Goal: Information Seeking & Learning: Learn about a topic

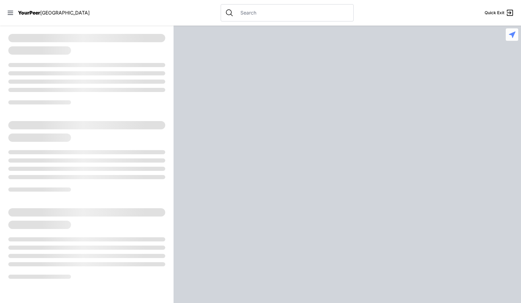
select select "recentlyUpdated"
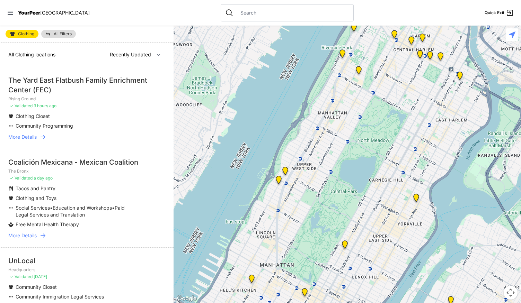
click at [30, 233] on span "More Details" at bounding box center [22, 235] width 28 height 7
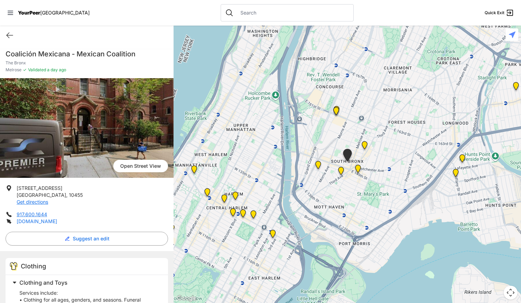
click at [46, 221] on link "[DOMAIN_NAME]" at bounding box center [37, 221] width 41 height 6
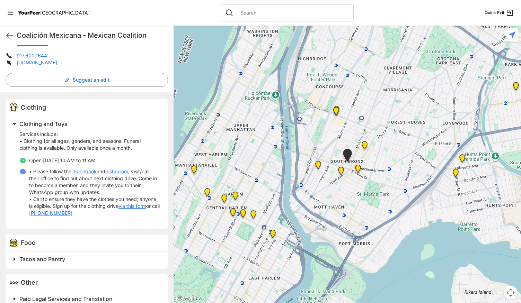
scroll to position [158, 0]
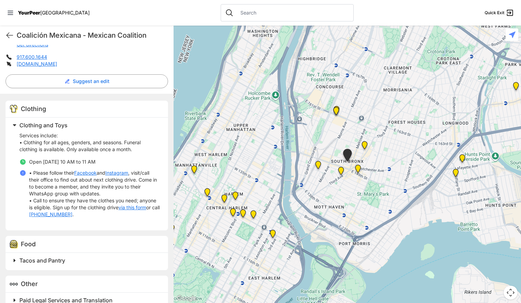
click at [118, 211] on link "via this form" at bounding box center [132, 207] width 28 height 7
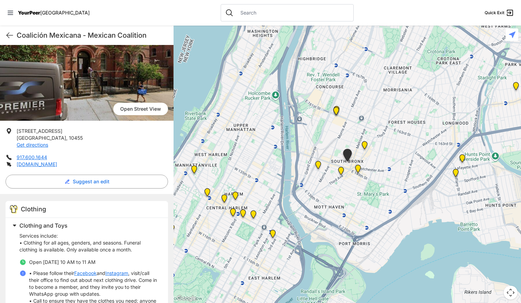
scroll to position [0, 0]
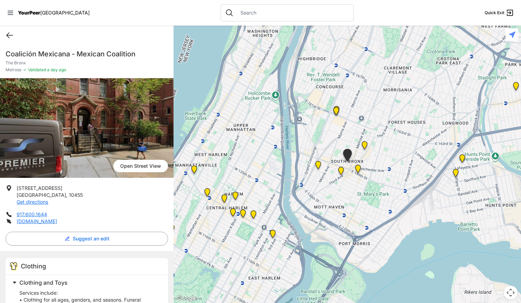
click at [11, 36] on icon at bounding box center [10, 35] width 8 height 8
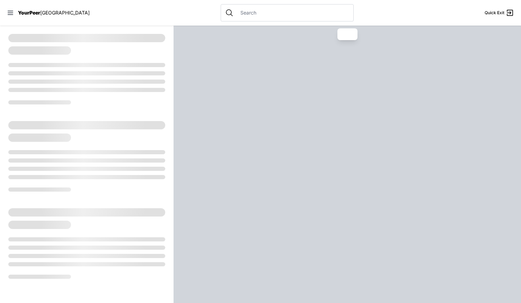
select select "recentlyUpdated"
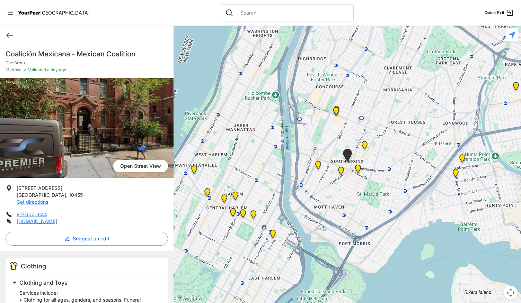
select select "recentlyUpdated"
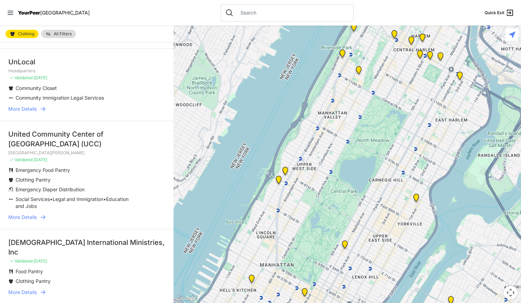
scroll to position [201, 0]
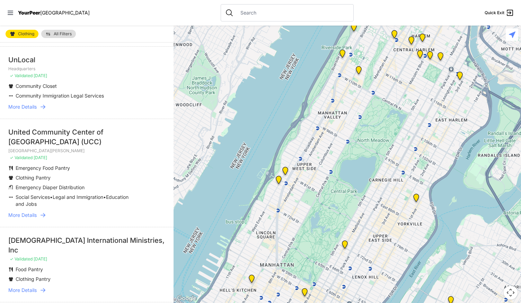
click at [29, 289] on span "More Details" at bounding box center [22, 290] width 28 height 7
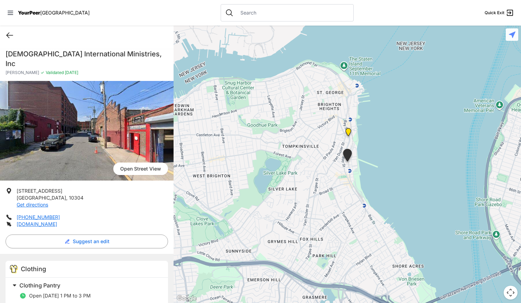
click at [6, 37] on icon at bounding box center [10, 35] width 8 height 8
select select "recentlyUpdated"
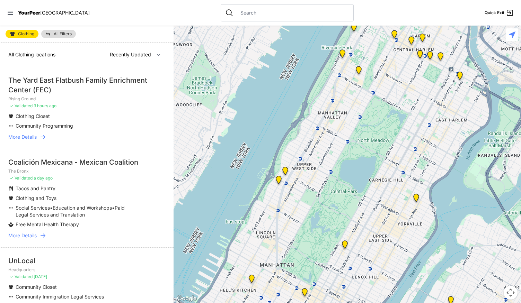
click at [62, 35] on span "All Filters" at bounding box center [63, 34] width 18 height 4
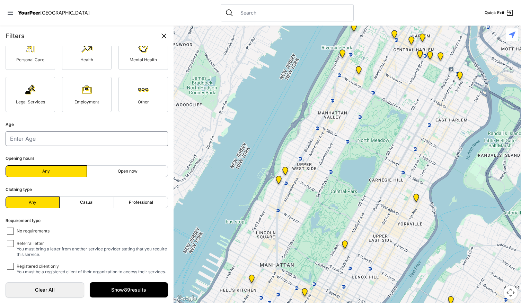
scroll to position [86, 0]
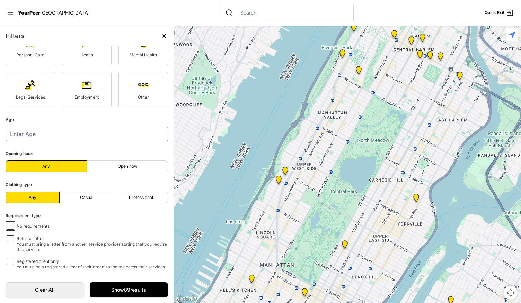
click at [10, 223] on input "No requirements" at bounding box center [10, 226] width 7 height 7
checkbox input "true"
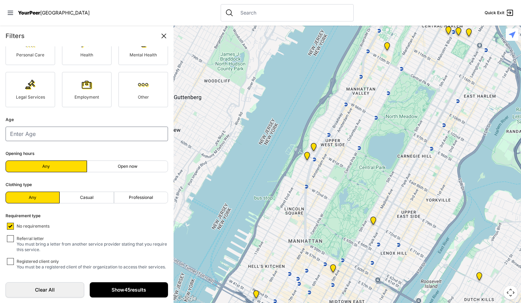
click at [106, 287] on link "Show 45 results" at bounding box center [129, 289] width 79 height 15
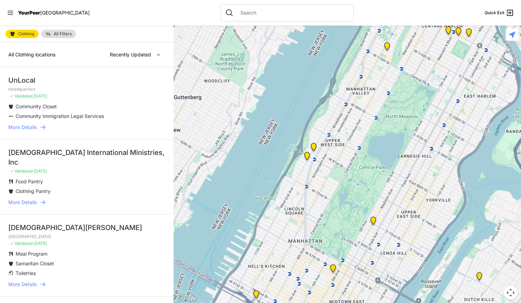
click at [36, 127] on span "More Details" at bounding box center [22, 127] width 28 height 7
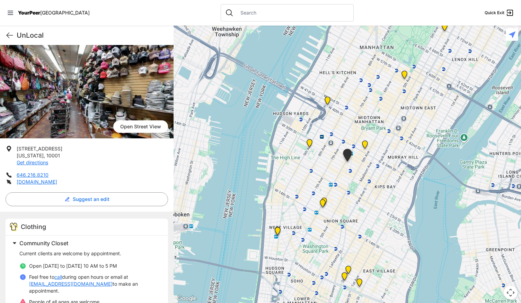
scroll to position [39, 0]
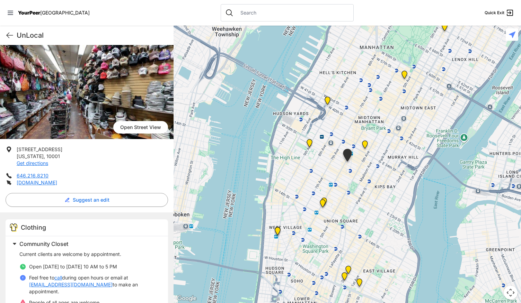
click at [137, 127] on span "Open Street View" at bounding box center [140, 127] width 55 height 12
select select "recentlyUpdated"
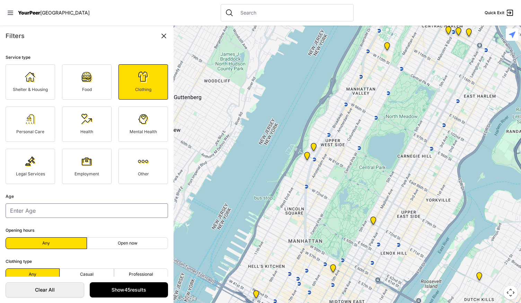
checkbox input "false"
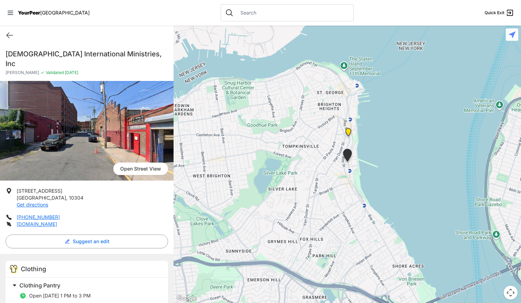
select select "recentlyUpdated"
